Goal: Complete application form

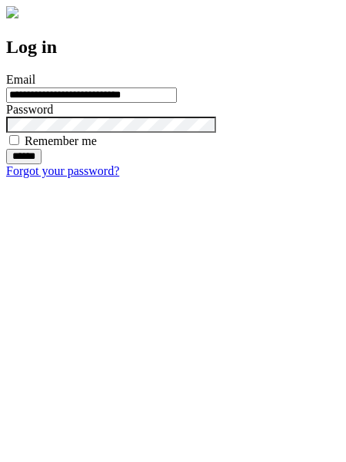
type input "**********"
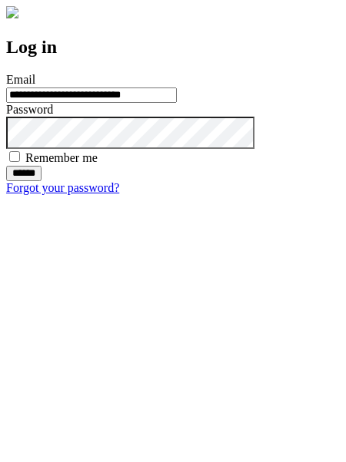
click at [41, 181] on input "******" at bounding box center [23, 173] width 35 height 15
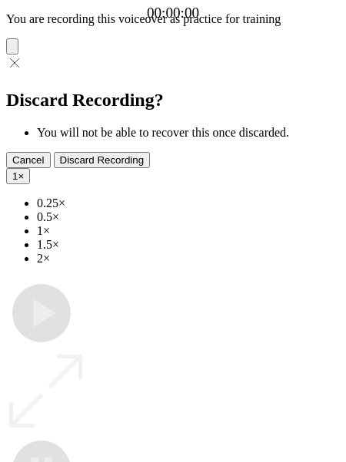
type input "**********"
